Goal: Task Accomplishment & Management: Manage account settings

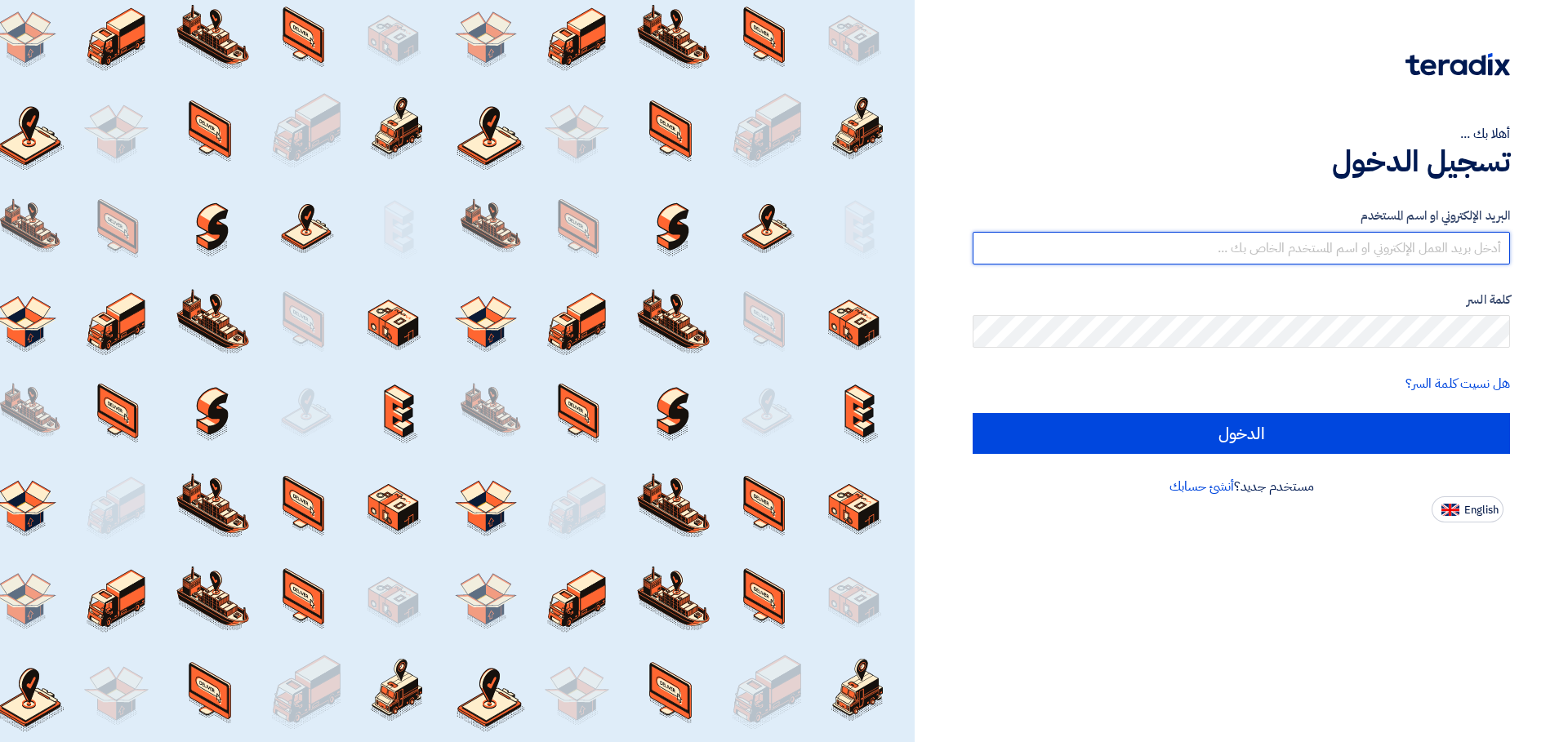
click at [1313, 250] on input "text" at bounding box center [1242, 248] width 538 height 33
click at [1296, 234] on input "text" at bounding box center [1242, 248] width 538 height 33
click at [1290, 246] on input "text" at bounding box center [1242, 248] width 538 height 33
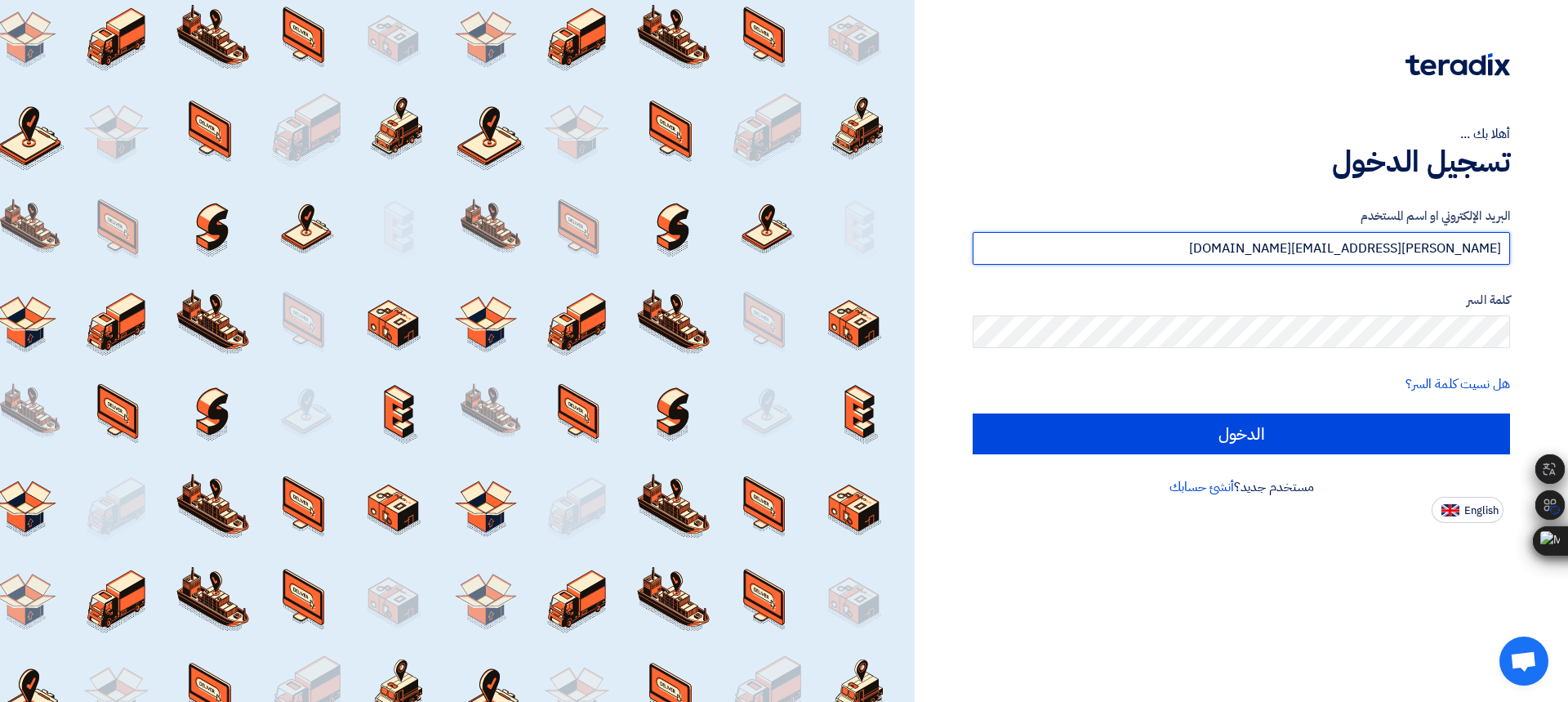
type input "[PERSON_NAME][EMAIL_ADDRESS][DOMAIN_NAME]"
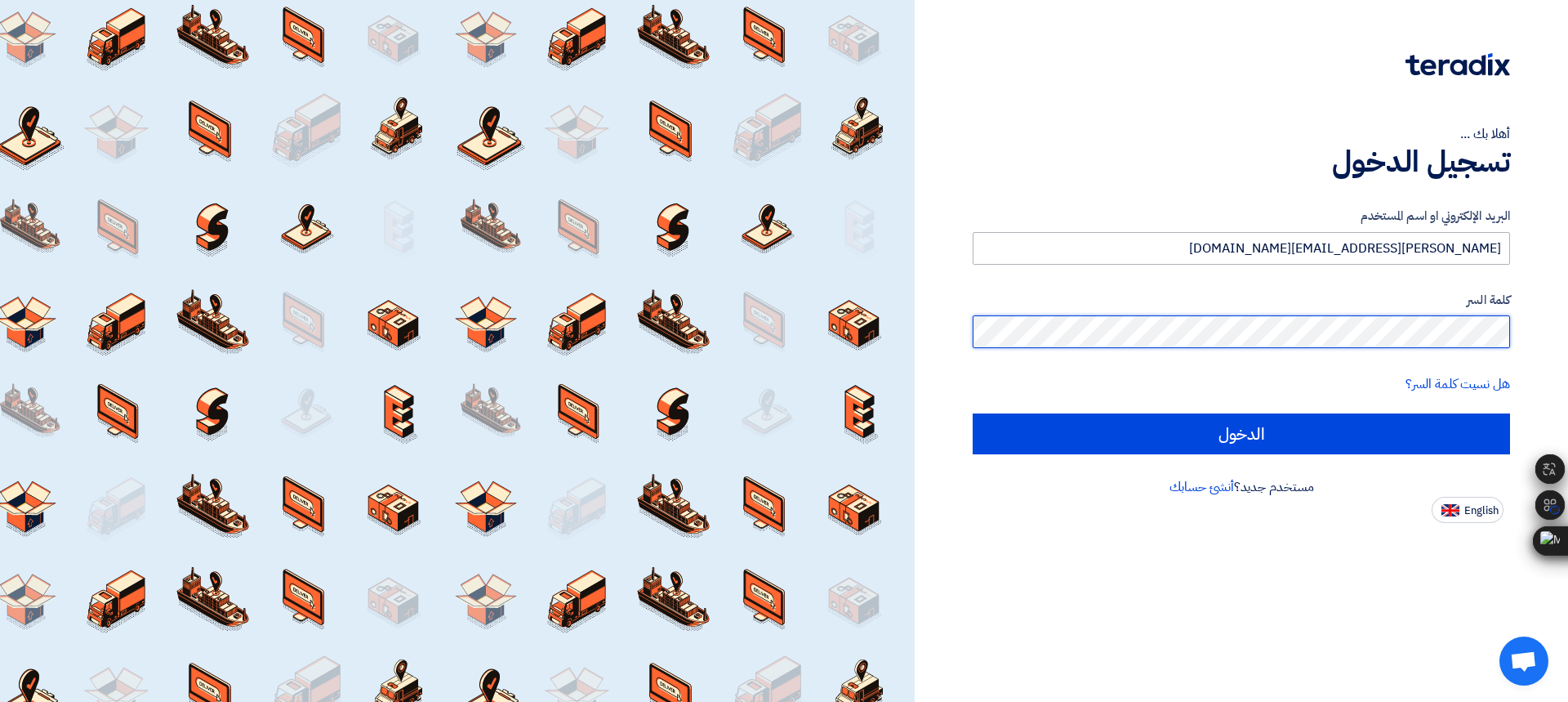
click at [973, 413] on input "الدخول" at bounding box center [1242, 433] width 538 height 41
type input "Sign in"
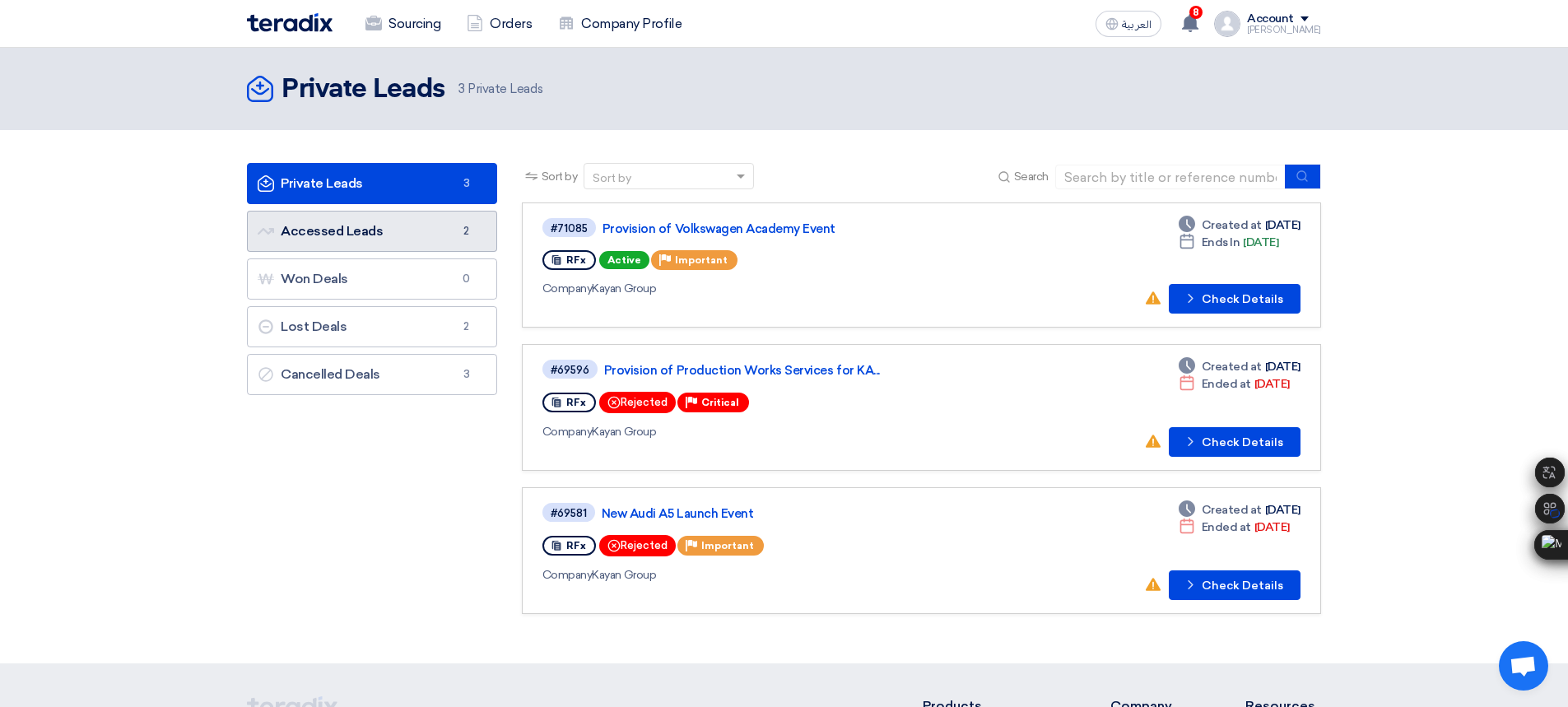
click at [420, 230] on link "Accessed Leads Accessed Leads 2" at bounding box center [372, 231] width 250 height 41
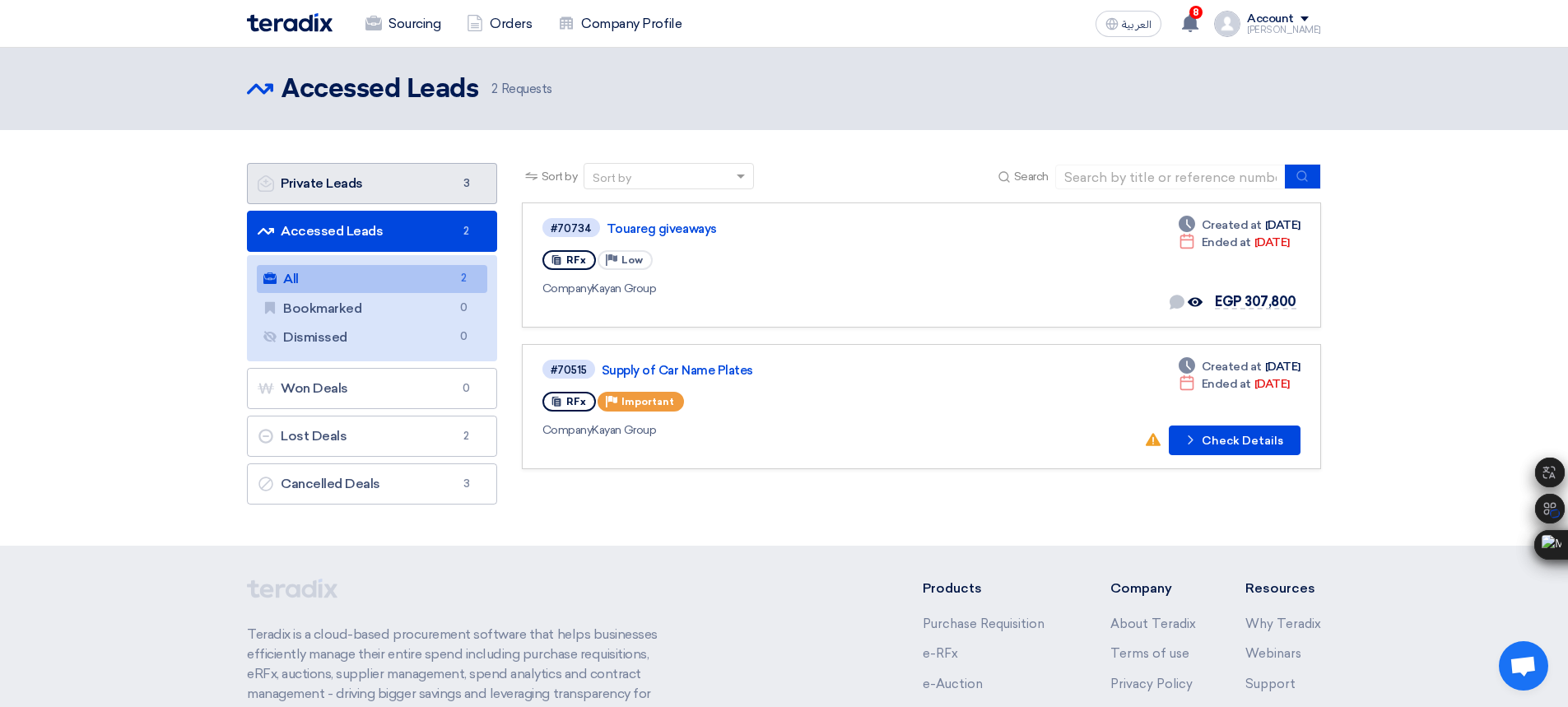
click at [385, 179] on link "Private Leads Private Leads 3" at bounding box center [372, 183] width 250 height 41
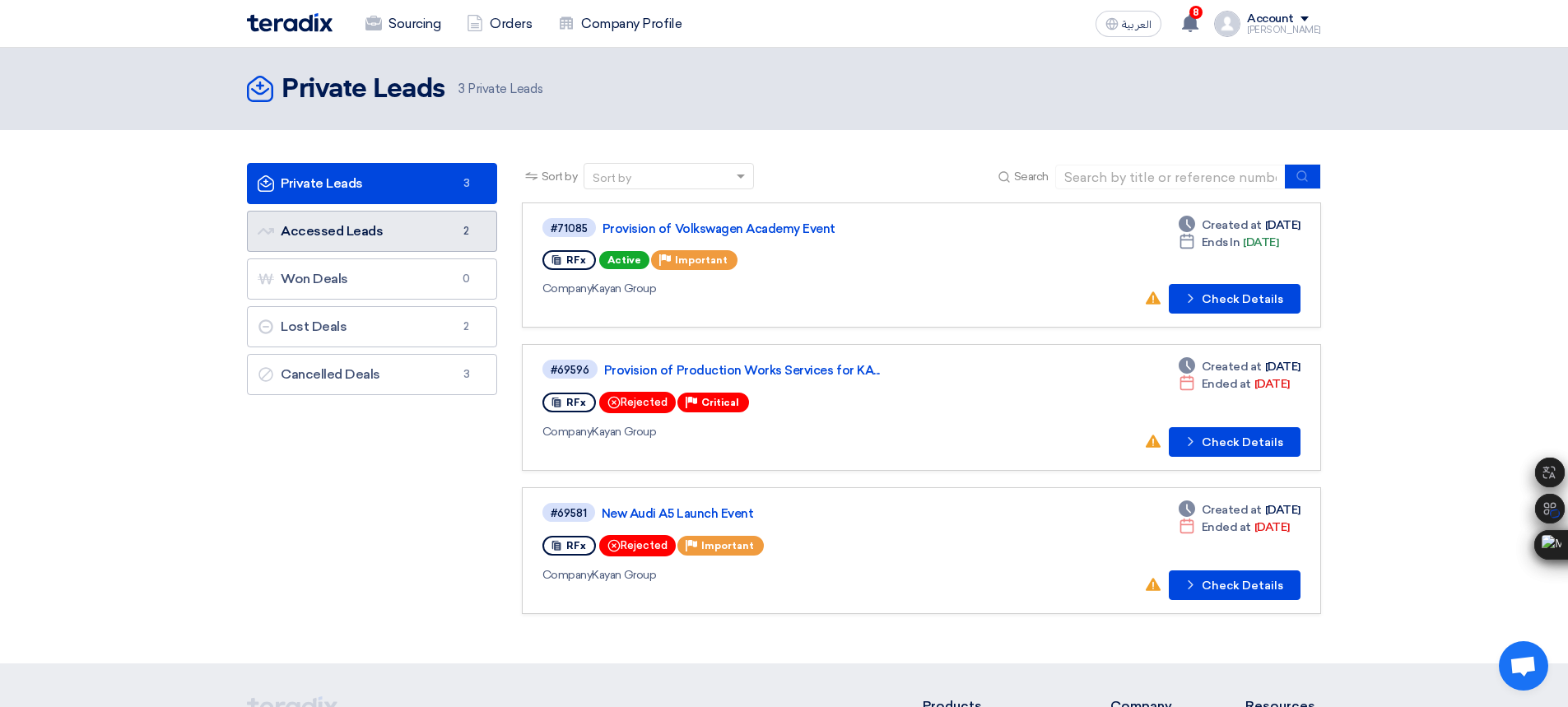
click at [423, 235] on link "Accessed Leads Accessed Leads 2" at bounding box center [372, 231] width 250 height 41
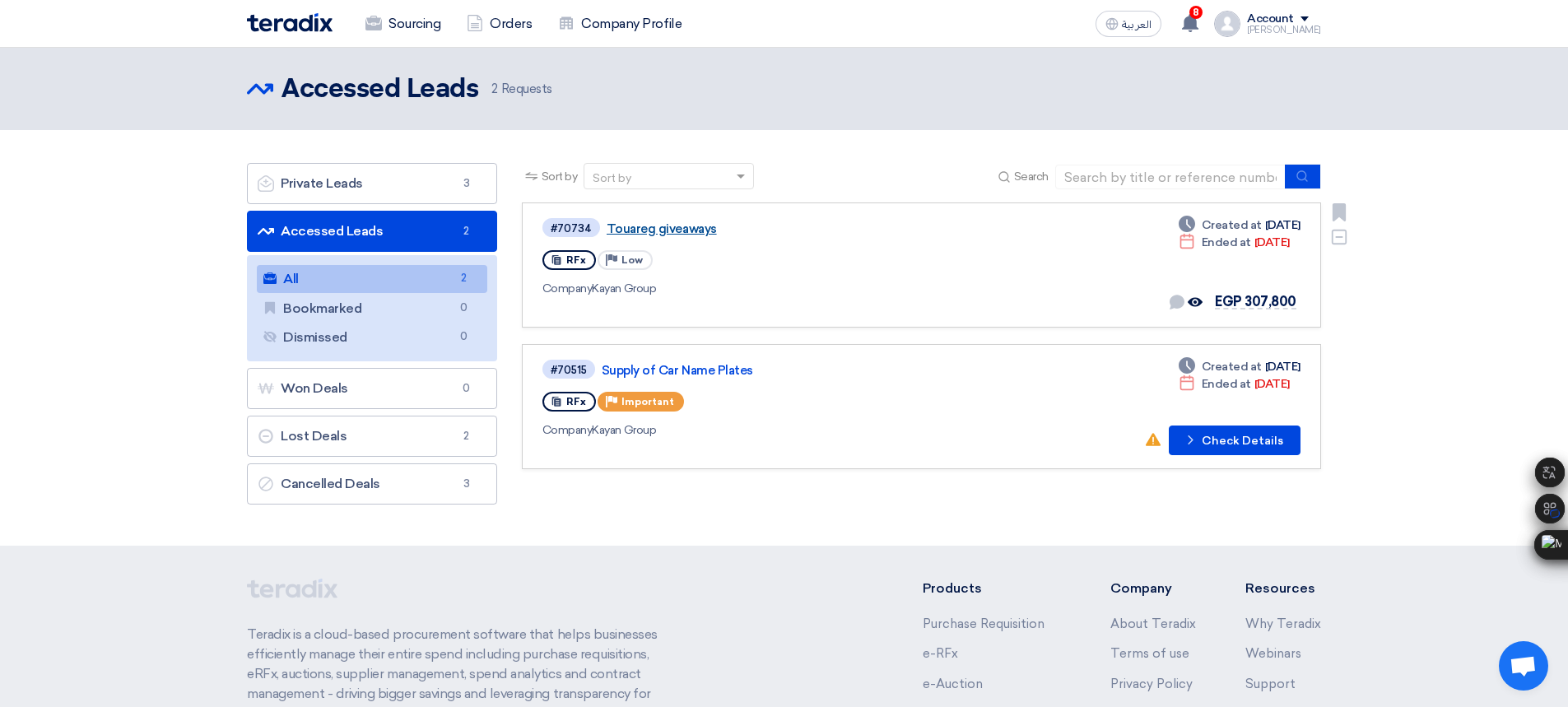
click at [680, 231] on link "Touareg giveaways" at bounding box center [812, 228] width 412 height 15
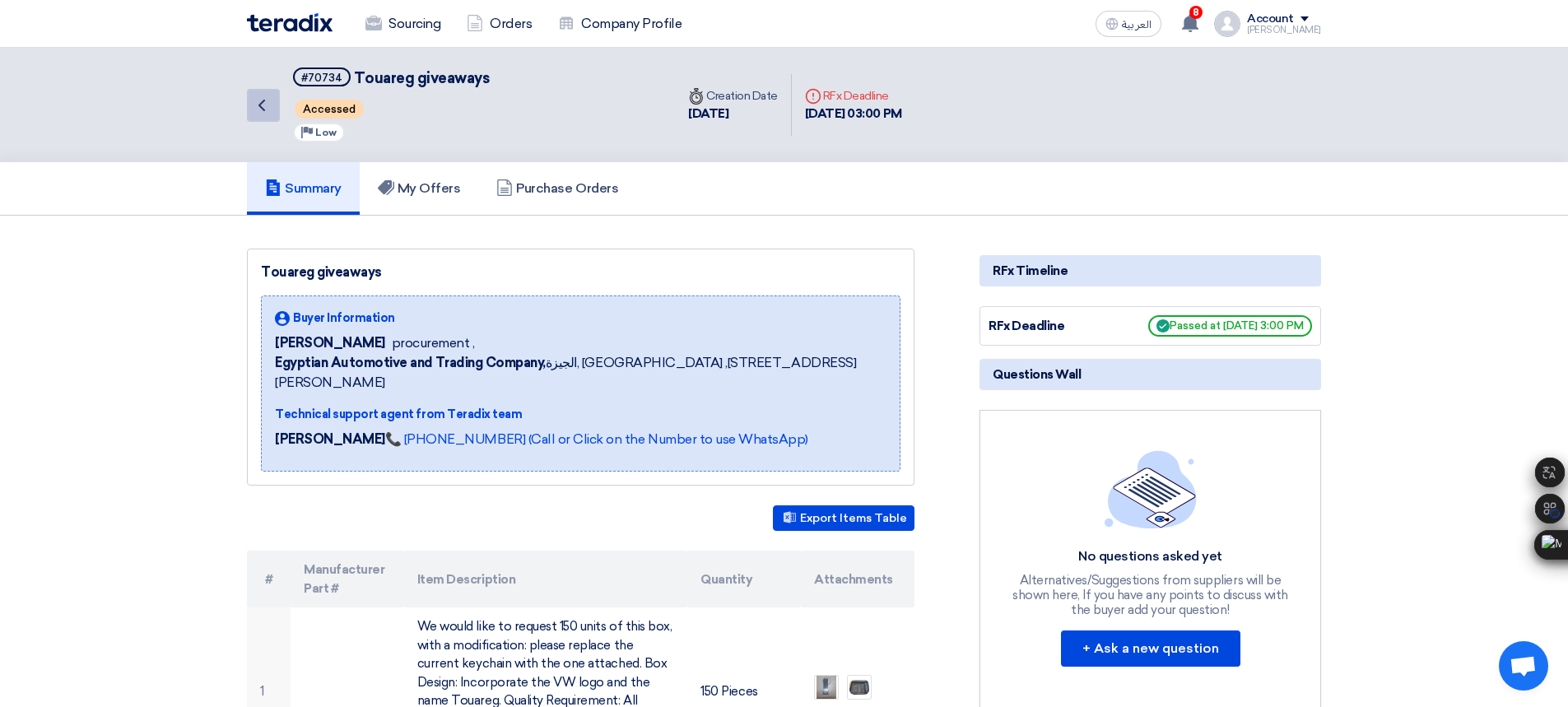
click at [259, 102] on icon "Back" at bounding box center [261, 105] width 20 height 20
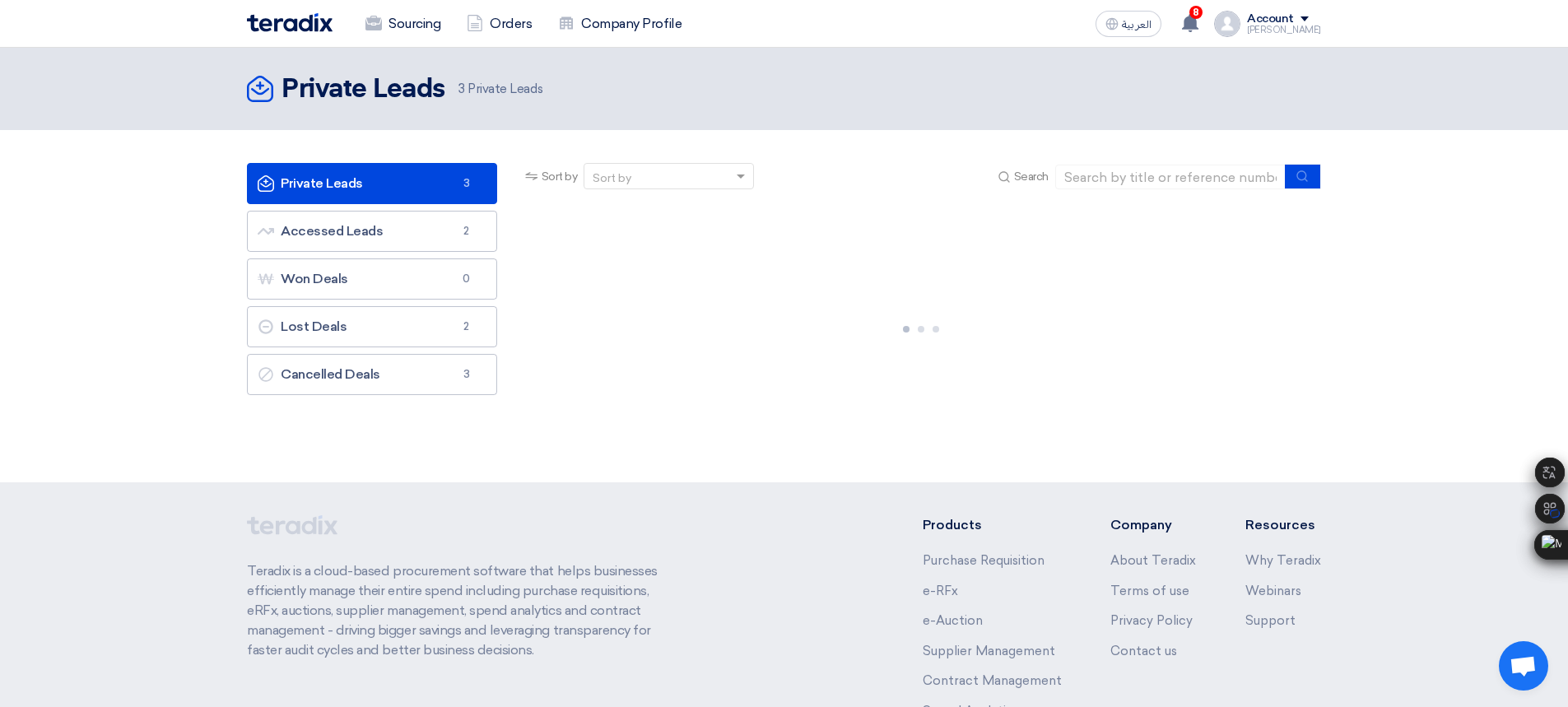
click at [357, 189] on link "Private Leads Private Leads 3" at bounding box center [372, 183] width 250 height 41
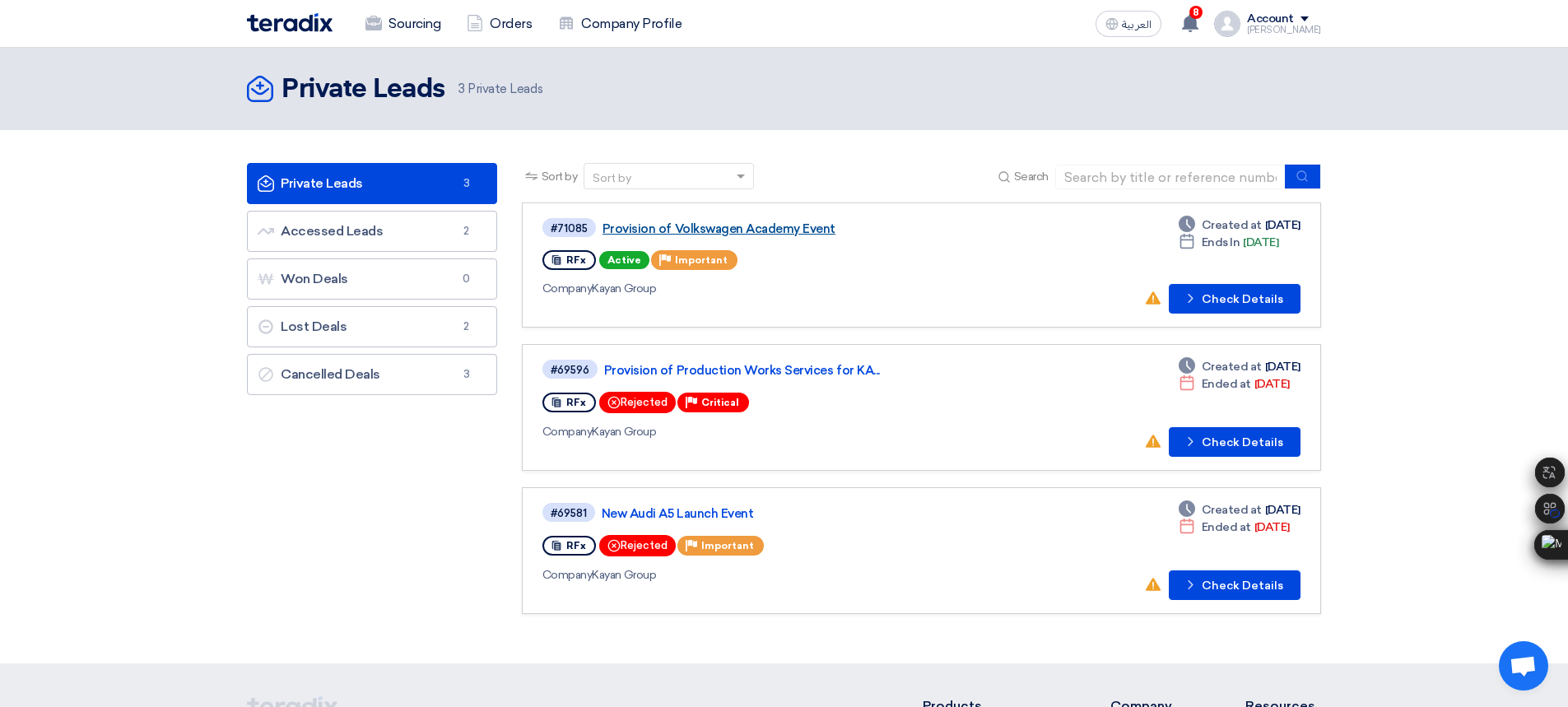
click at [809, 227] on link "Provision of Volkswagen Academy Event" at bounding box center [808, 228] width 412 height 15
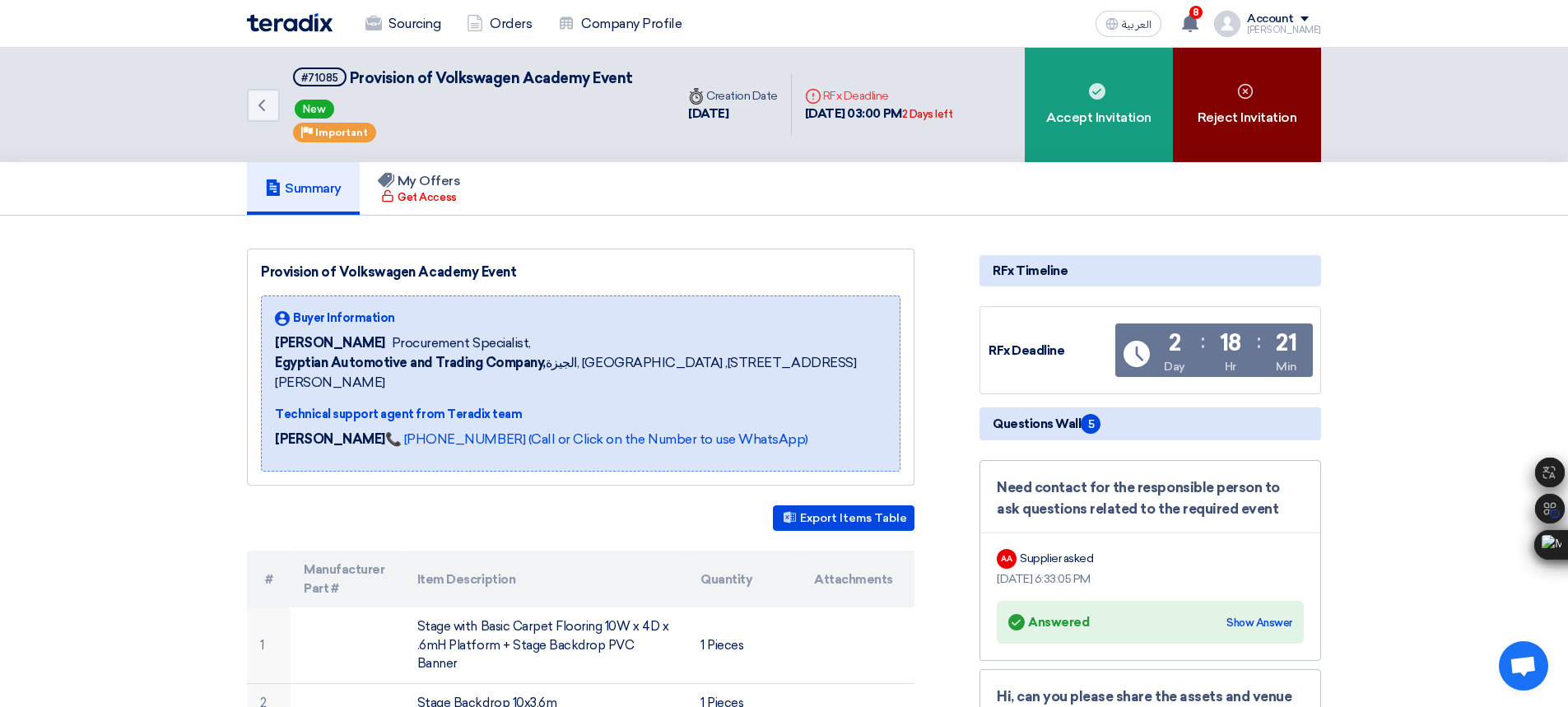
click at [1257, 126] on div "Reject Invitation" at bounding box center [1247, 105] width 149 height 114
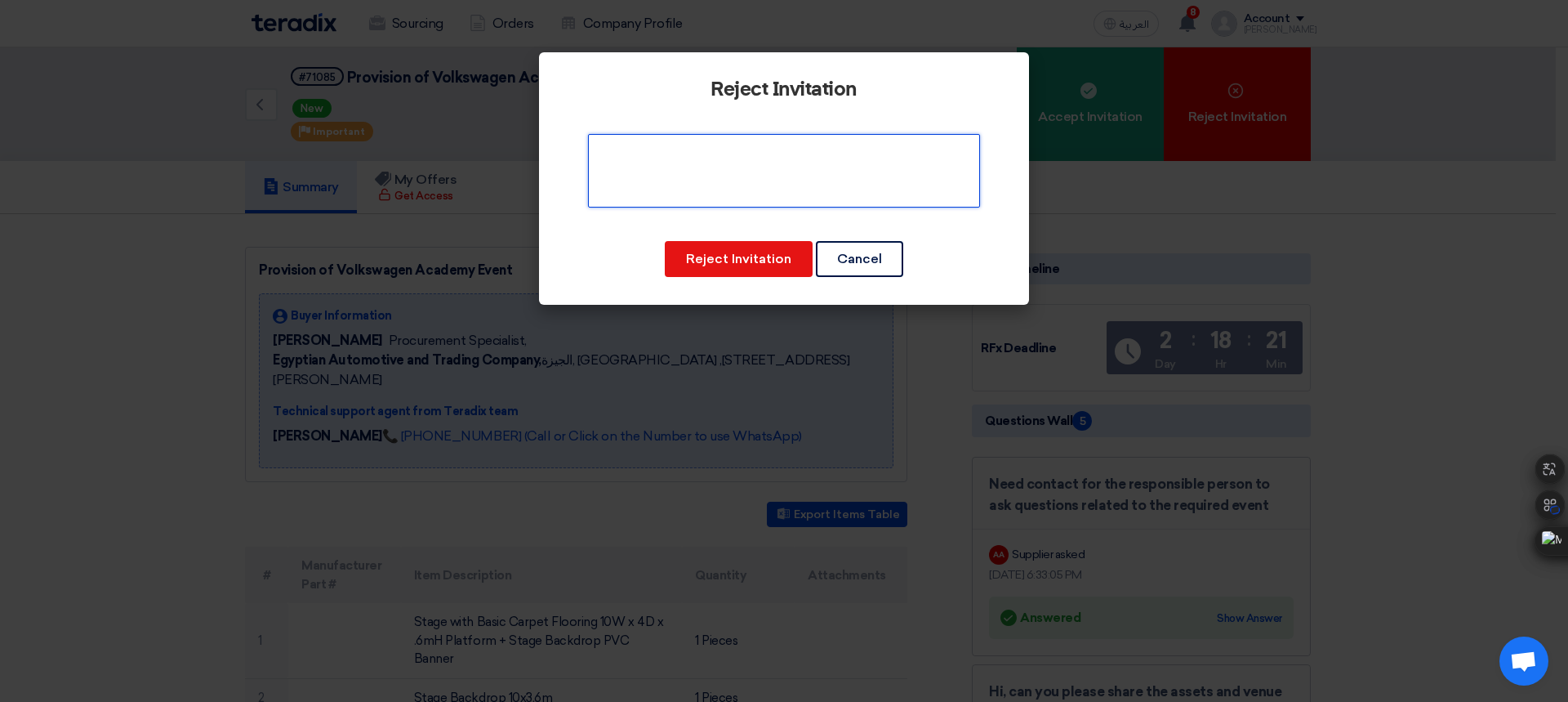
click at [785, 186] on textarea at bounding box center [784, 170] width 392 height 74
